Goal: Navigation & Orientation: Find specific page/section

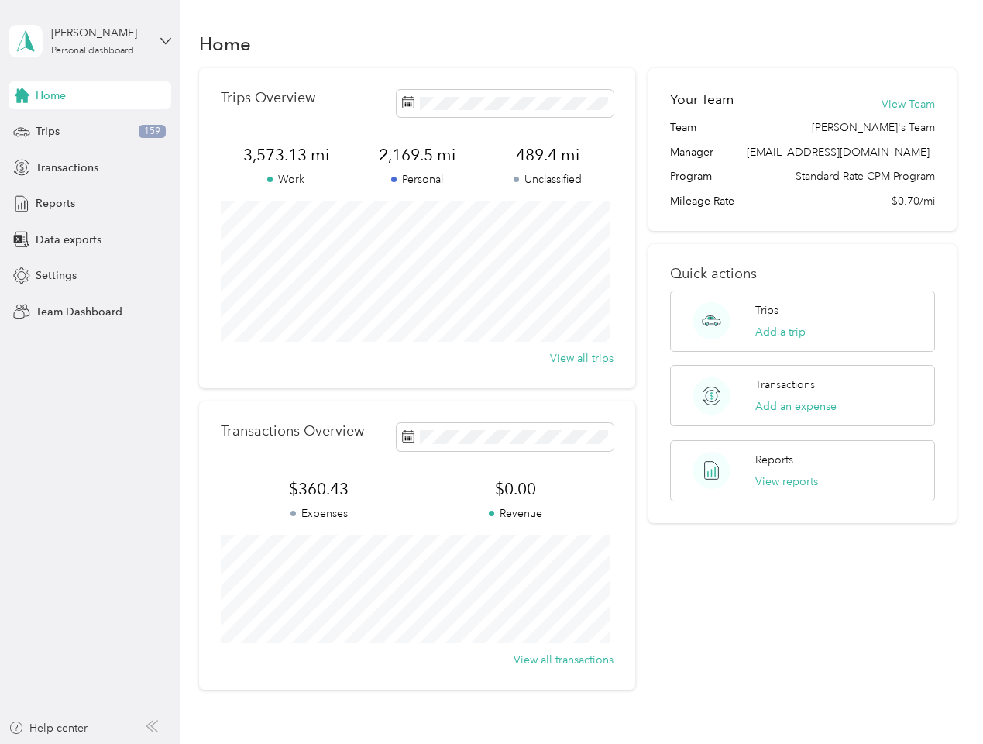
click at [491, 372] on div "Trips Overview 3,573.13 mi Work 2,169.5 mi Personal 489.4 mi Unclassified View …" at bounding box center [417, 228] width 436 height 320
click at [90, 41] on div "[PERSON_NAME]" at bounding box center [99, 33] width 97 height 16
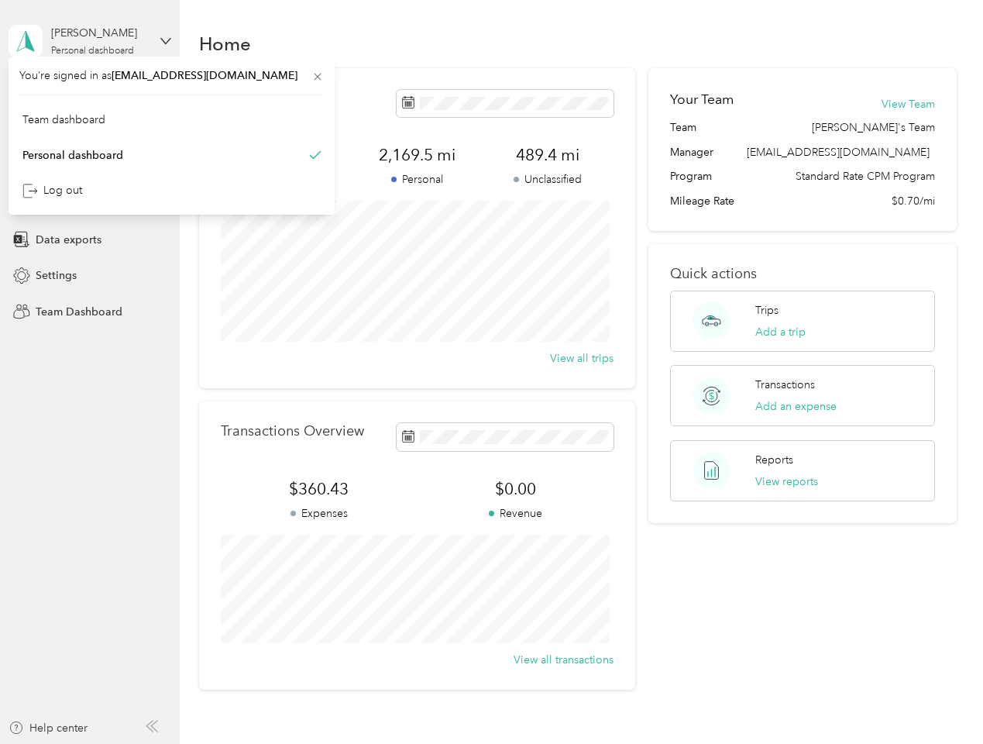
click at [90, 95] on div "You’re signed in as [EMAIL_ADDRESS][DOMAIN_NAME] Team dashboard Personal dashbo…" at bounding box center [172, 136] width 326 height 158
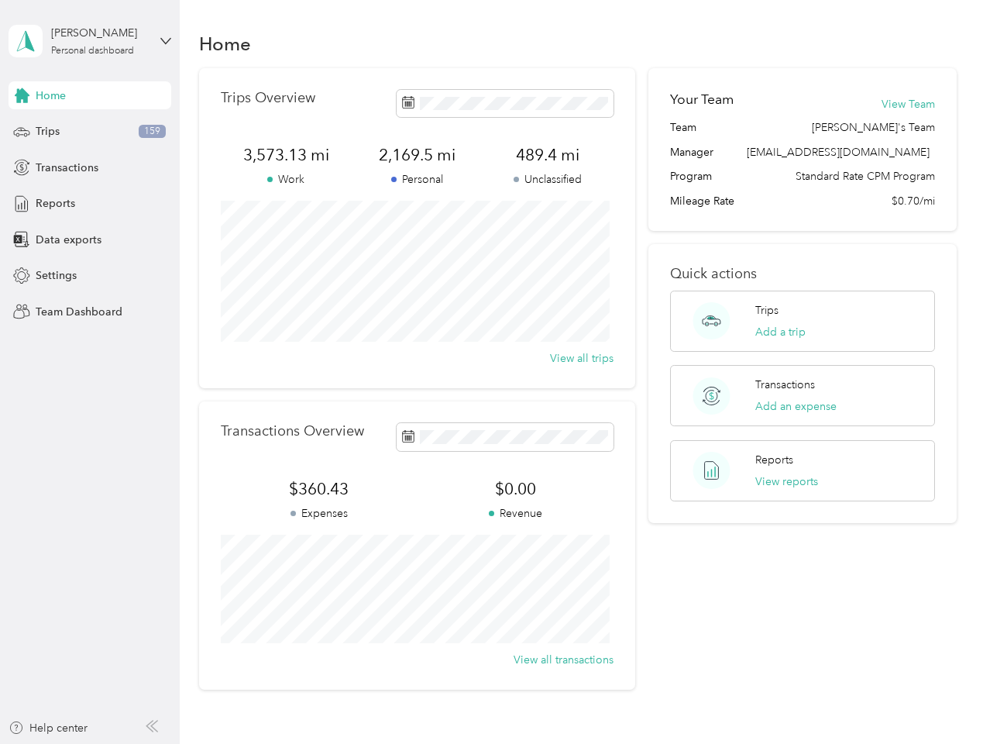
click at [22, 95] on div "You’re signed in as [EMAIL_ADDRESS][DOMAIN_NAME] Team dashboard Personal dashbo…" at bounding box center [172, 136] width 326 height 158
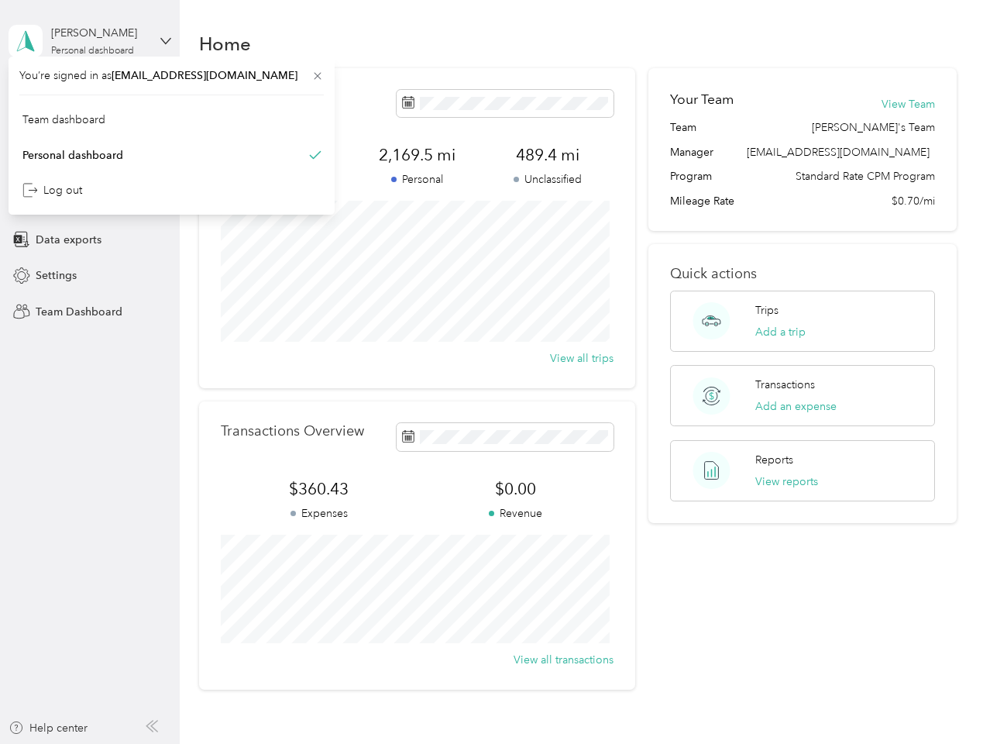
click at [90, 132] on div "Trips 159" at bounding box center [90, 132] width 163 height 28
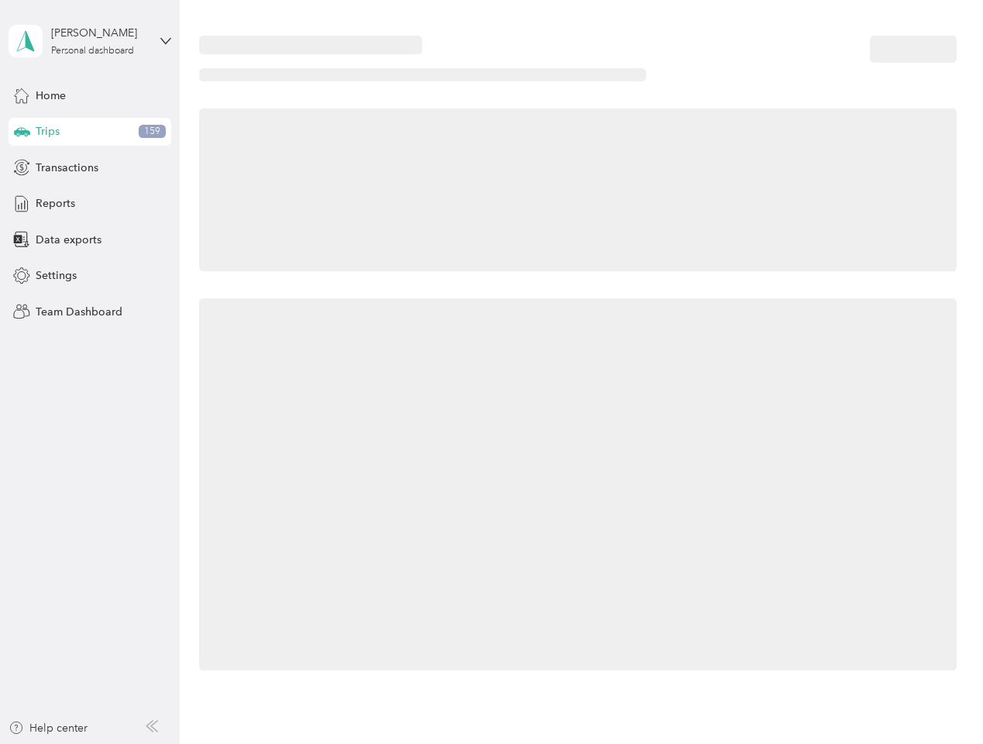
click at [22, 132] on icon at bounding box center [22, 131] width 16 height 8
click at [90, 167] on span "Transactions" at bounding box center [67, 168] width 63 height 16
